Goal: Information Seeking & Learning: Learn about a topic

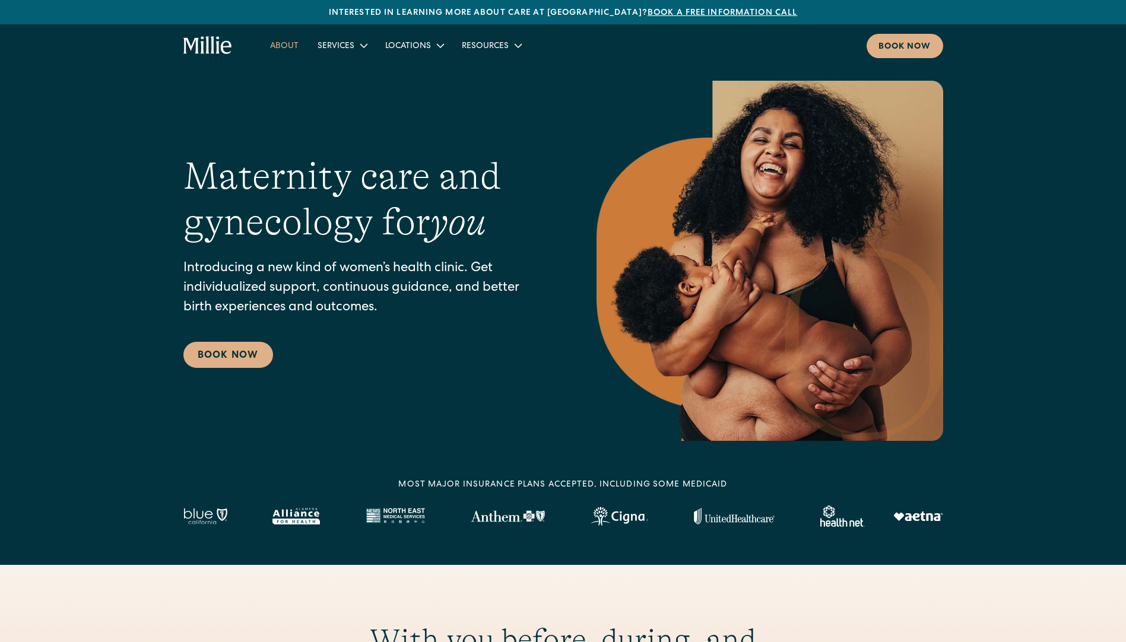
click at [287, 45] on link "About" at bounding box center [283, 46] width 47 height 20
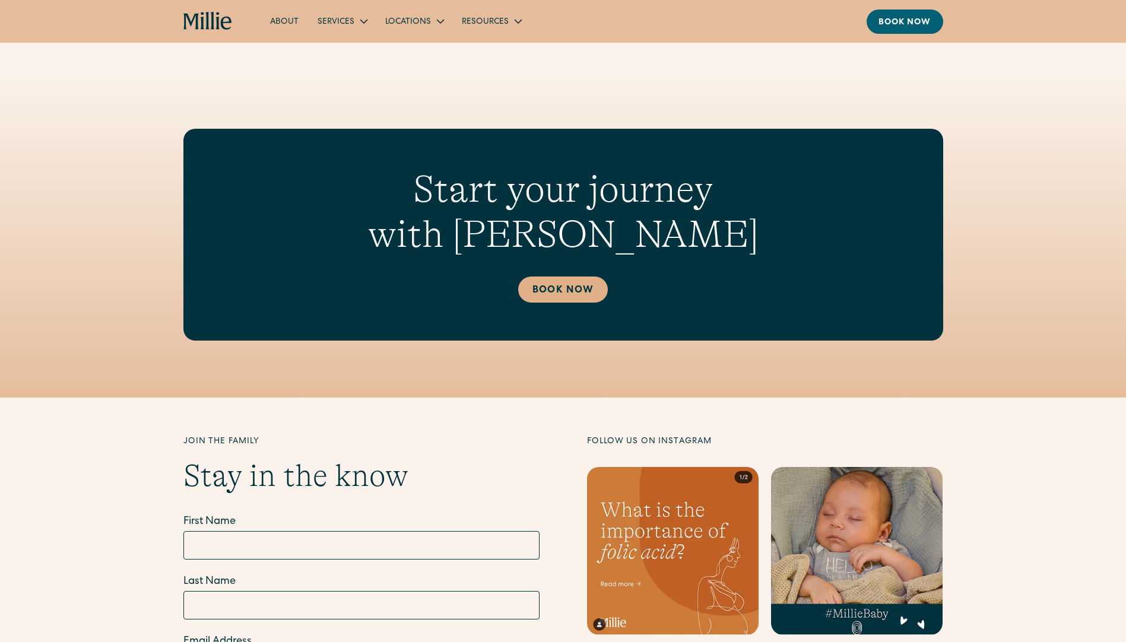
scroll to position [3264, 0]
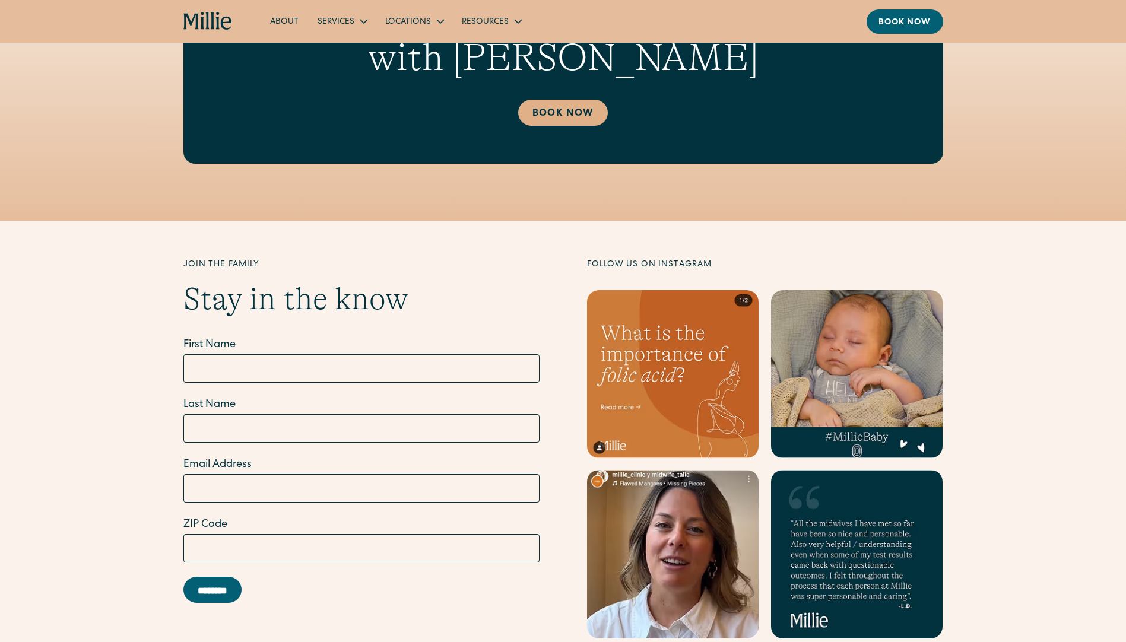
click at [97, 346] on div "Join the family Stay in the know First Name Last Name Email Address ZIP Code **…" at bounding box center [563, 448] width 1126 height 379
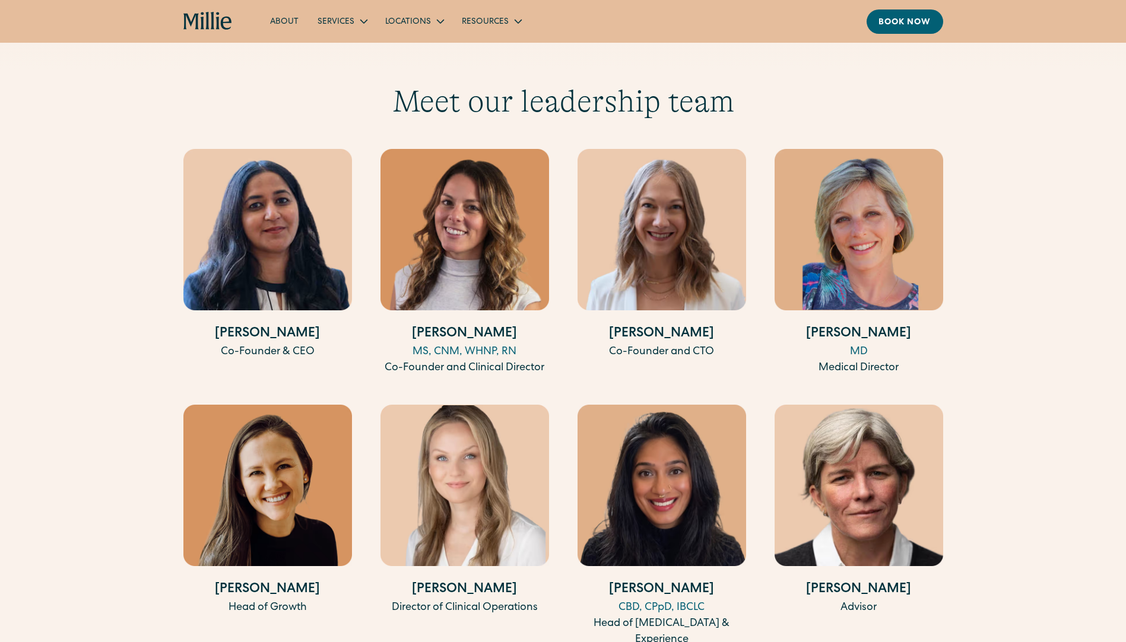
scroll to position [2196, 0]
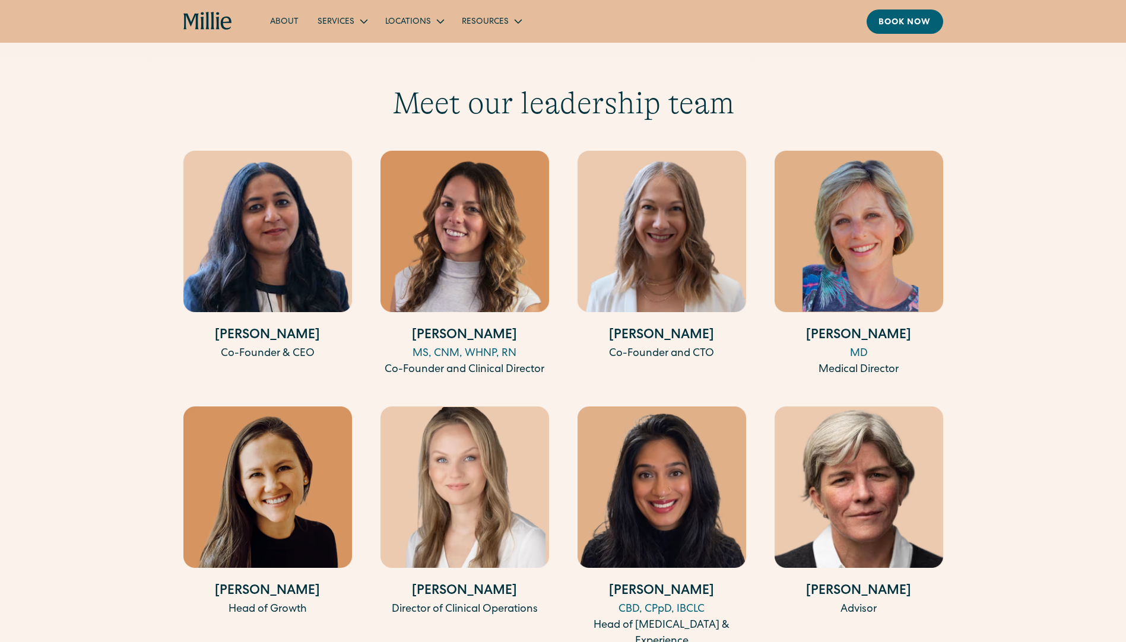
click at [265, 326] on h4 "Anu Sharma" at bounding box center [267, 336] width 169 height 20
click at [265, 237] on img at bounding box center [267, 231] width 169 height 161
click at [260, 355] on div "Anu Sharma Co-Founder & CEO" at bounding box center [267, 264] width 169 height 227
click at [268, 346] on div "Co-Founder & CEO" at bounding box center [267, 354] width 169 height 16
click at [268, 326] on h4 "Anu Sharma" at bounding box center [267, 336] width 169 height 20
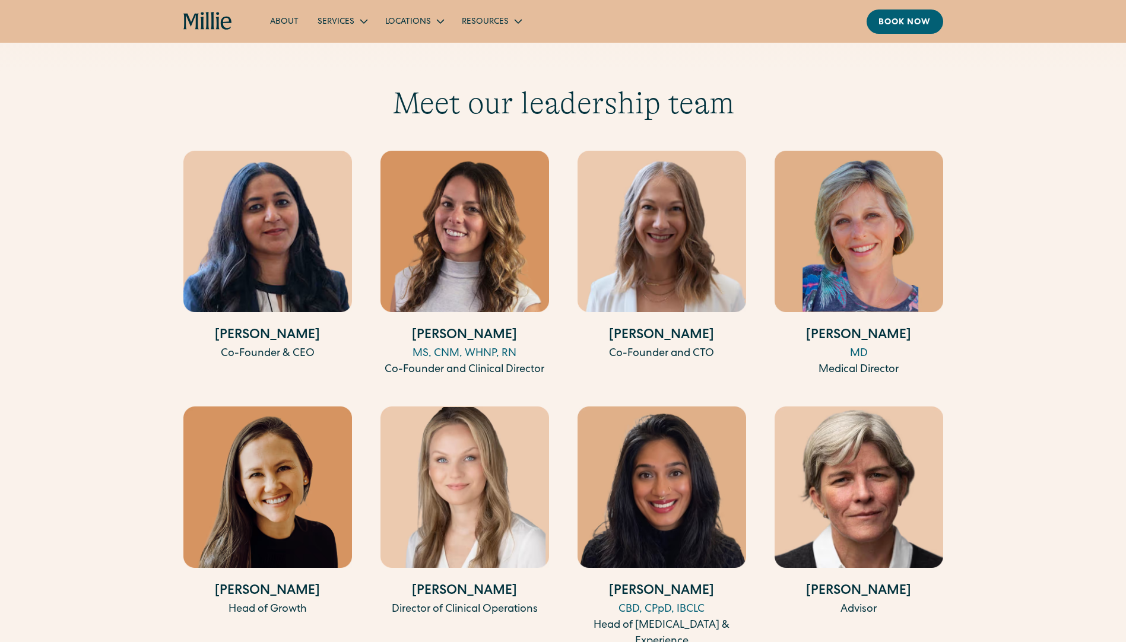
click at [89, 335] on div "Meet our leadership team Anu Sharma Co-Founder & CEO Talia Borgo MS, CNM, WHNP,…" at bounding box center [563, 495] width 1126 height 821
